Goal: Find specific page/section: Find specific page/section

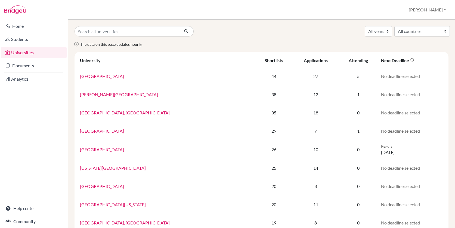
click at [31, 54] on link "Universities" at bounding box center [34, 52] width 66 height 11
click at [30, 27] on link "Home" at bounding box center [34, 26] width 66 height 11
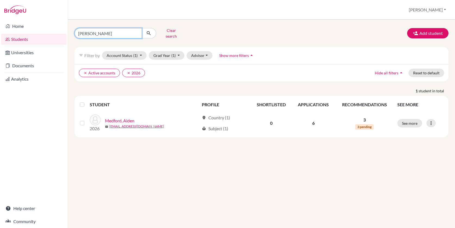
drag, startPoint x: 107, startPoint y: 33, endPoint x: 73, endPoint y: 30, distance: 34.2
click at [73, 30] on div "[PERSON_NAME] Clear search" at bounding box center [133, 33] width 127 height 14
type input "[PERSON_NAME]"
click button "submit" at bounding box center [149, 33] width 14 height 10
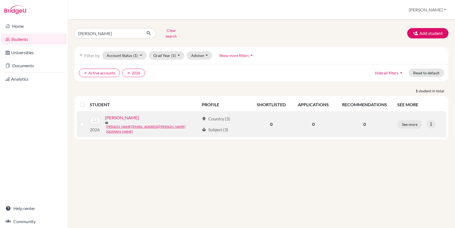
click at [131, 116] on link "[PERSON_NAME]" at bounding box center [122, 117] width 34 height 7
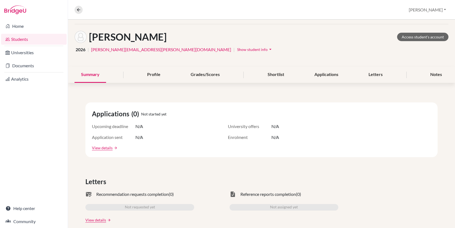
scroll to position [18, 0]
click at [79, 8] on icon at bounding box center [78, 9] width 5 height 5
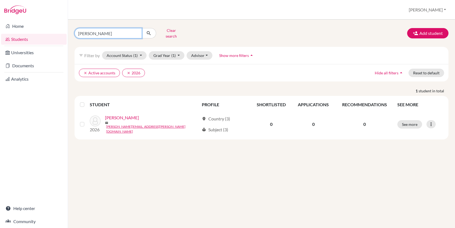
drag, startPoint x: 94, startPoint y: 31, endPoint x: 71, endPoint y: 31, distance: 23.1
click at [71, 31] on div "danielle moore Clear search" at bounding box center [133, 33] width 127 height 14
type input "[PERSON_NAME]"
click button "submit" at bounding box center [149, 33] width 14 height 10
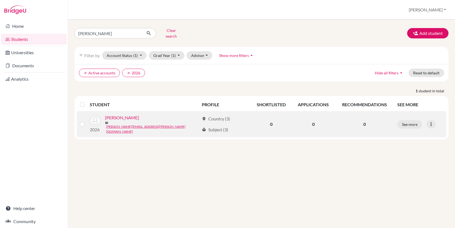
click at [128, 115] on link "[PERSON_NAME]" at bounding box center [122, 117] width 34 height 7
click at [127, 117] on link "[PERSON_NAME]" at bounding box center [122, 117] width 34 height 7
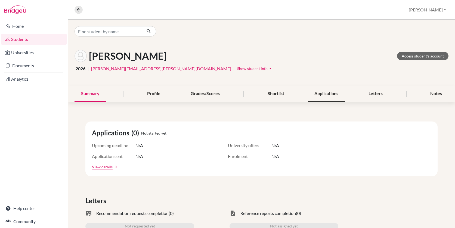
click at [328, 96] on div "Applications" at bounding box center [326, 94] width 37 height 16
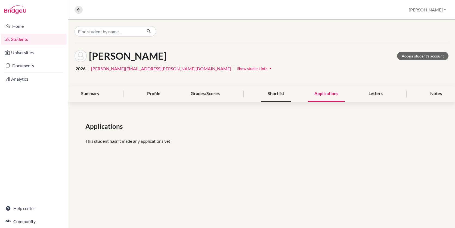
click at [271, 94] on div "Shortlist" at bounding box center [276, 94] width 30 height 16
click at [376, 92] on div "Letters" at bounding box center [375, 94] width 27 height 16
click at [103, 104] on div "[PERSON_NAME] Access student's account 2026 | [PERSON_NAME][EMAIL_ADDRESS][PERS…" at bounding box center [261, 91] width 387 height 142
click at [103, 95] on div "Summary" at bounding box center [90, 94] width 32 height 16
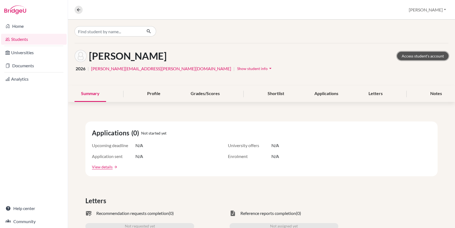
click at [409, 55] on link "Access student's account" at bounding box center [422, 56] width 51 height 8
